Goal: Information Seeking & Learning: Learn about a topic

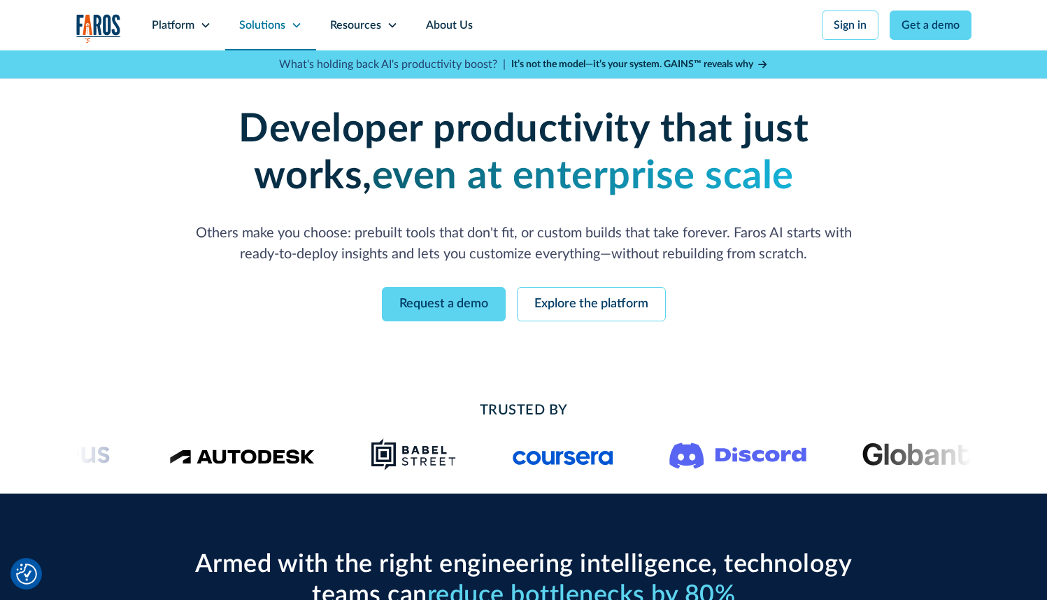
click at [290, 15] on div "Solutions" at bounding box center [270, 25] width 91 height 50
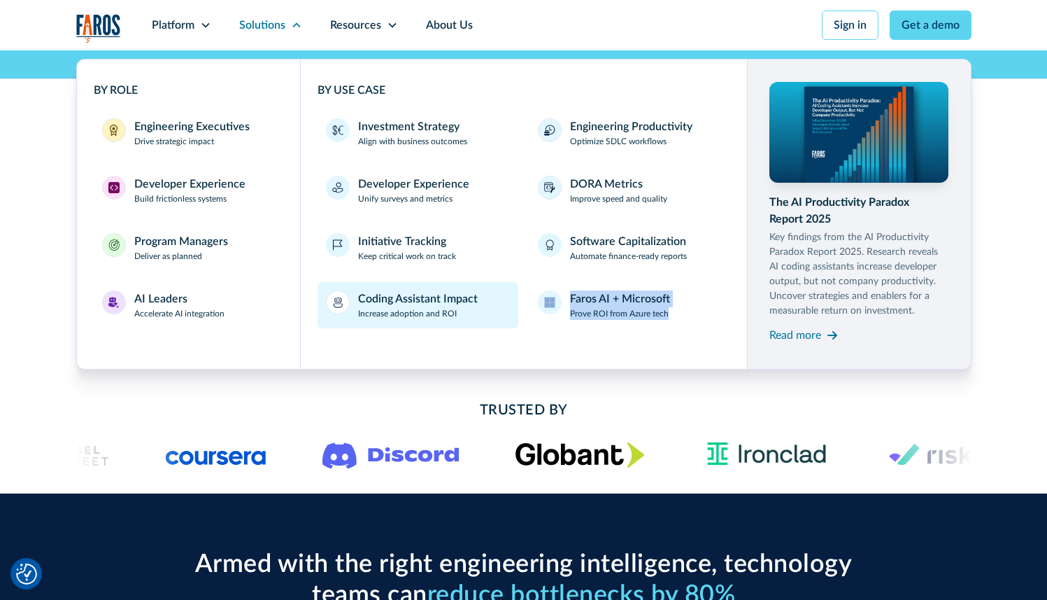
click at [426, 297] on div "Coding Assistant Impact" at bounding box center [418, 298] width 120 height 17
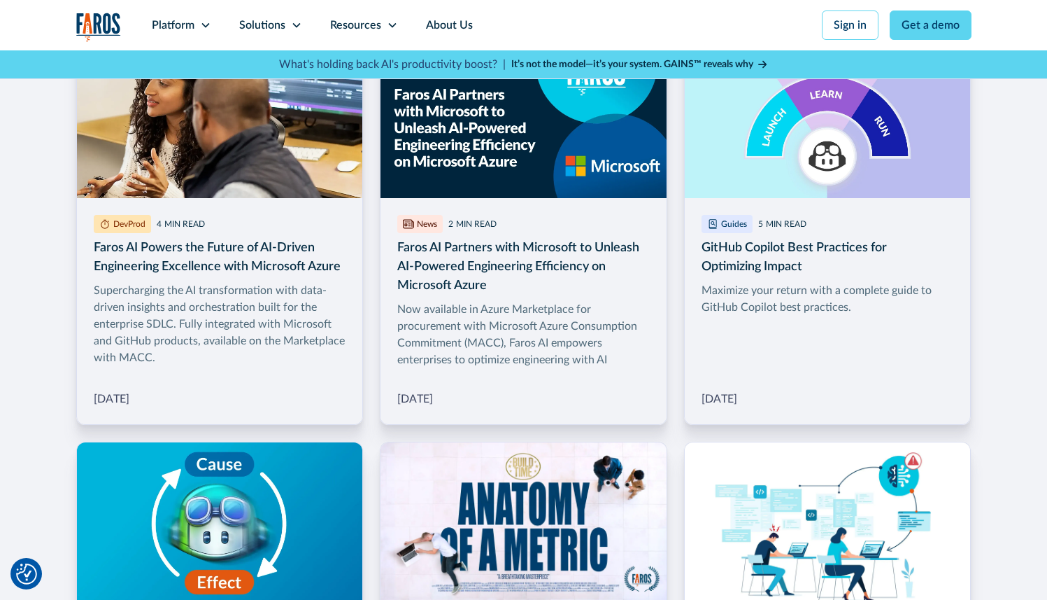
scroll to position [1597, 0]
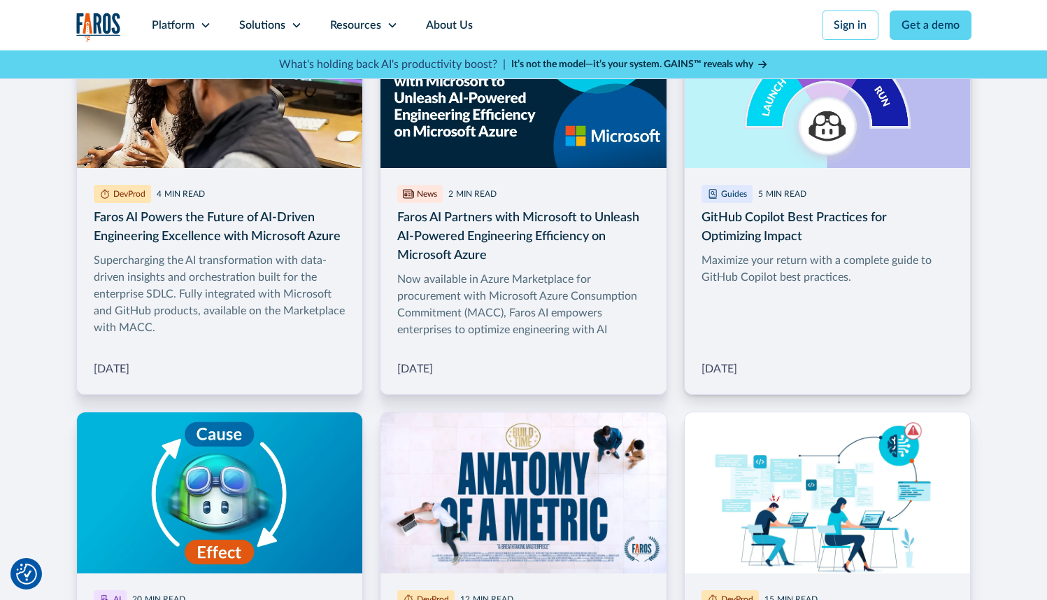
click at [770, 223] on h3 "GitHub Copilot Best Practices for Optimizing Impact" at bounding box center [828, 228] width 253 height 38
click at [823, 132] on img at bounding box center [828, 87] width 286 height 161
click at [771, 112] on img at bounding box center [828, 87] width 286 height 161
click at [620, 149] on img at bounding box center [524, 87] width 286 height 161
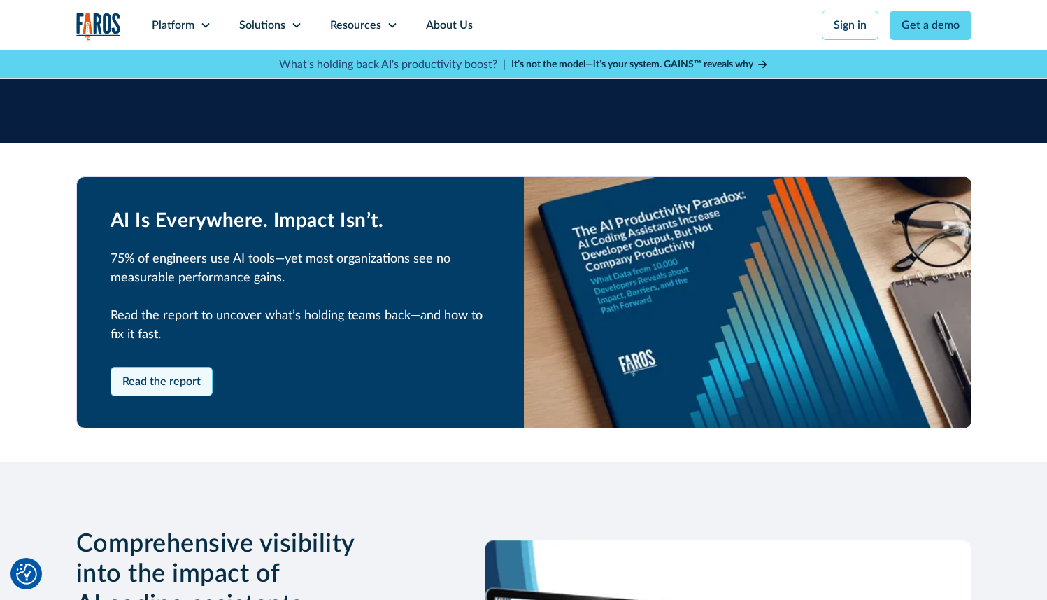
scroll to position [1381, 0]
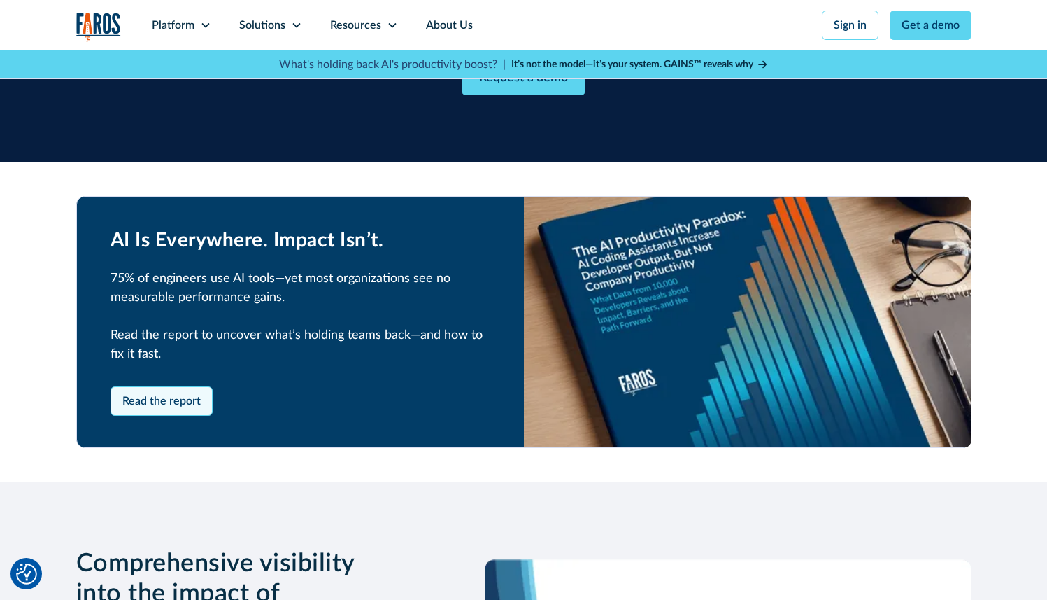
click at [164, 397] on link "Read the report" at bounding box center [162, 400] width 102 height 29
